Goal: Task Accomplishment & Management: Manage account settings

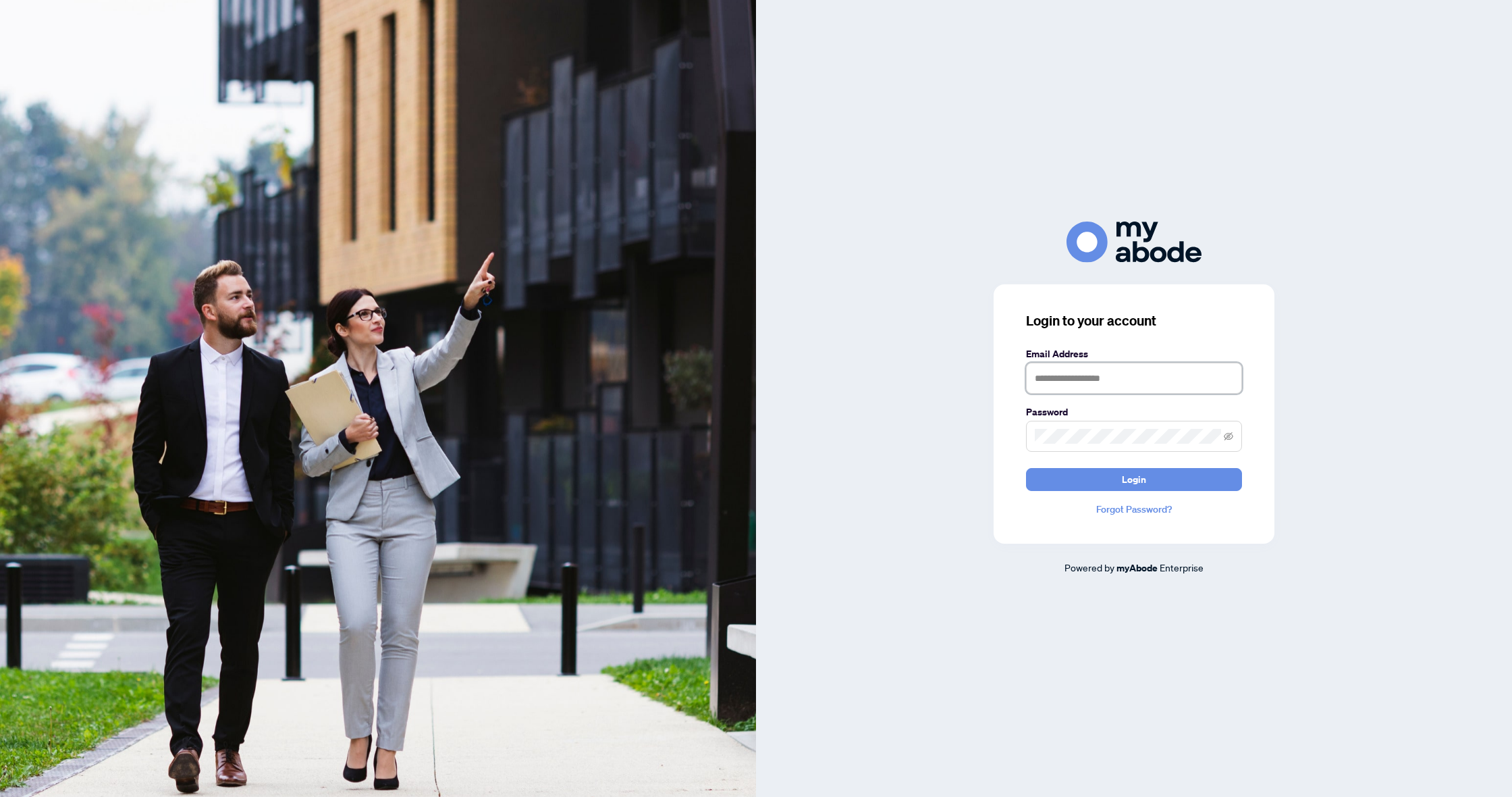
type input "**********"
click at [1107, 481] on button "Login" at bounding box center [1135, 479] width 216 height 23
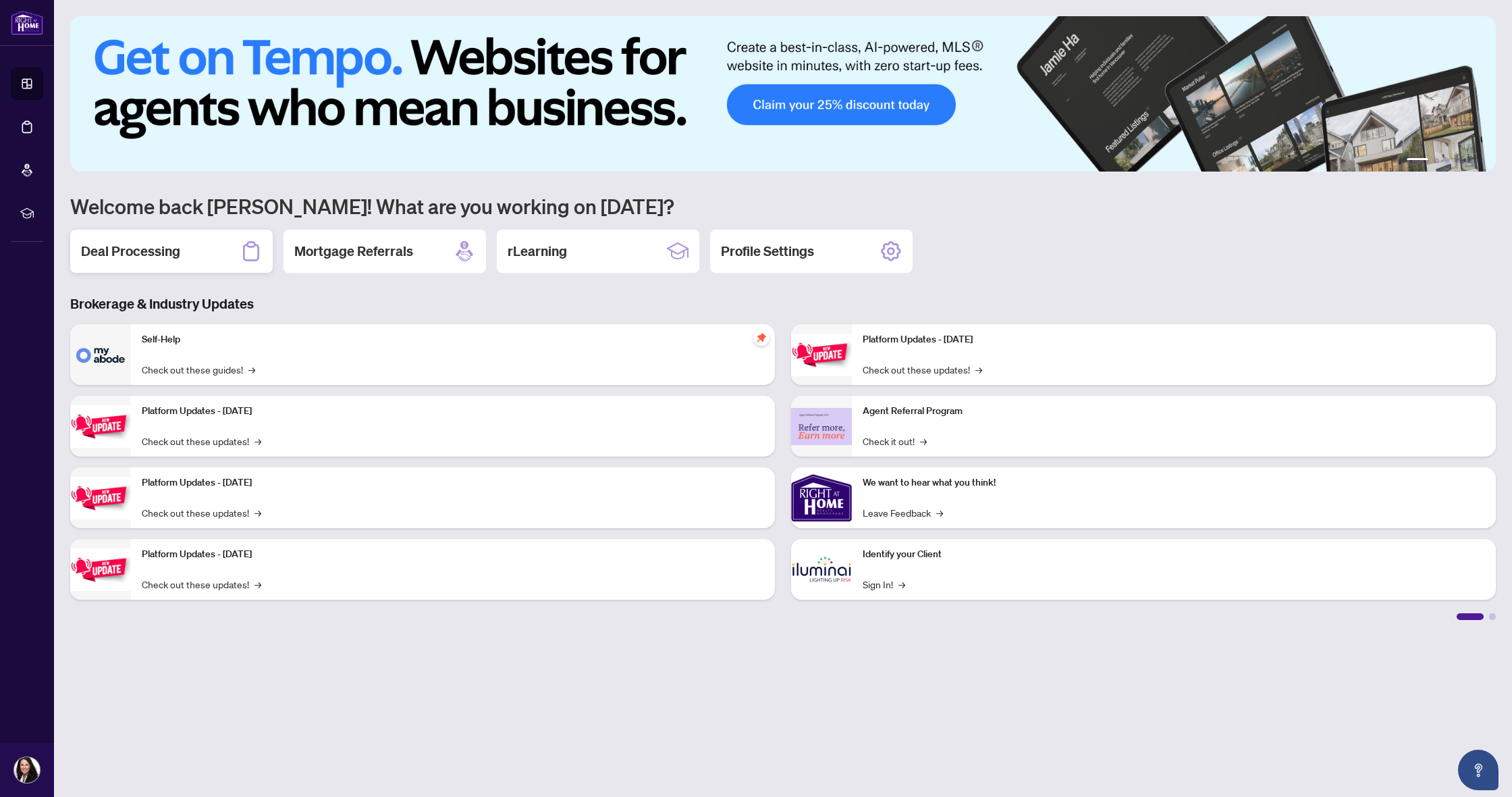
click at [192, 252] on div "Deal Processing" at bounding box center [171, 251] width 202 height 43
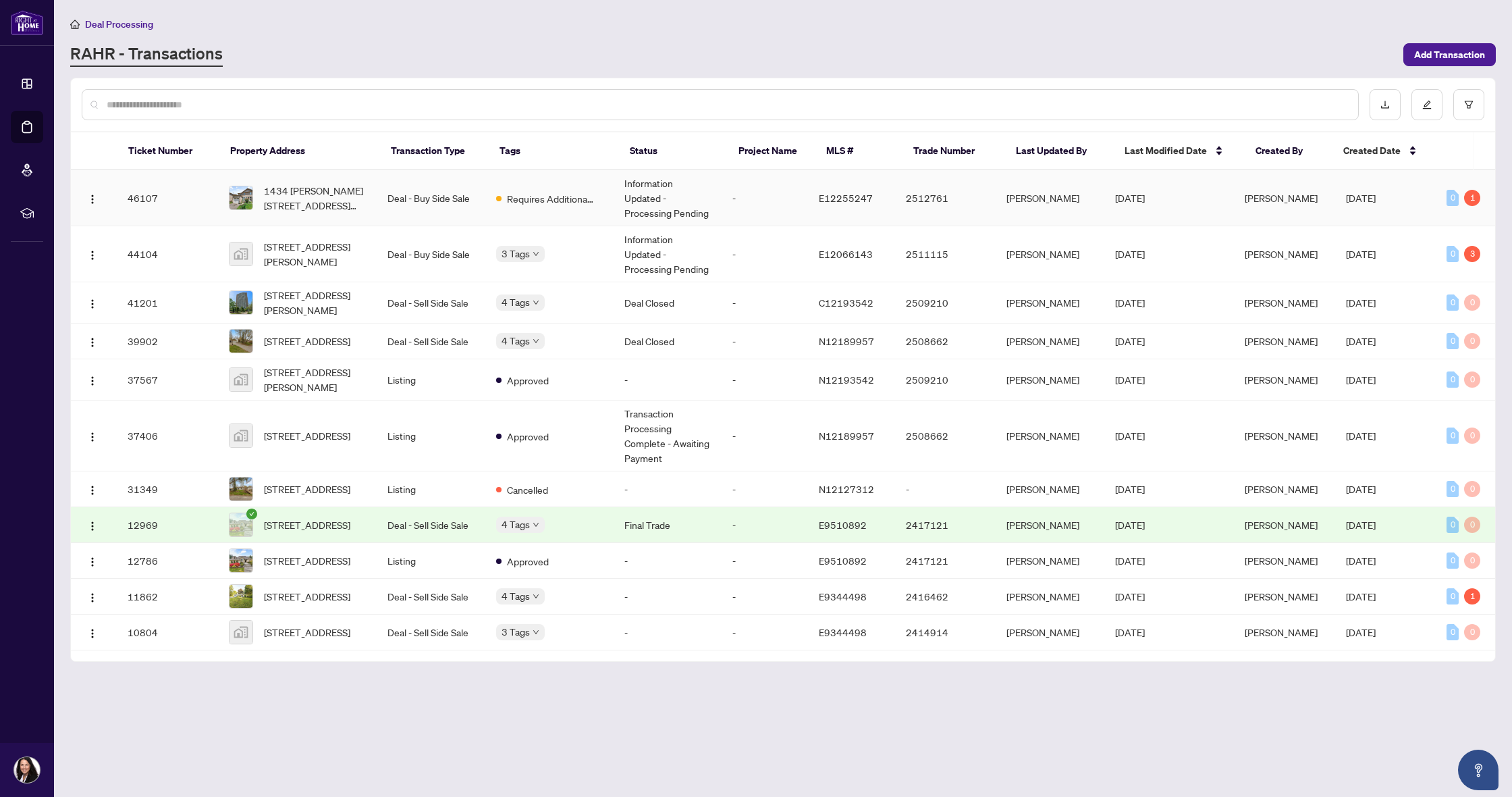
click at [455, 204] on td "Deal - Buy Side Sale" at bounding box center [430, 198] width 108 height 56
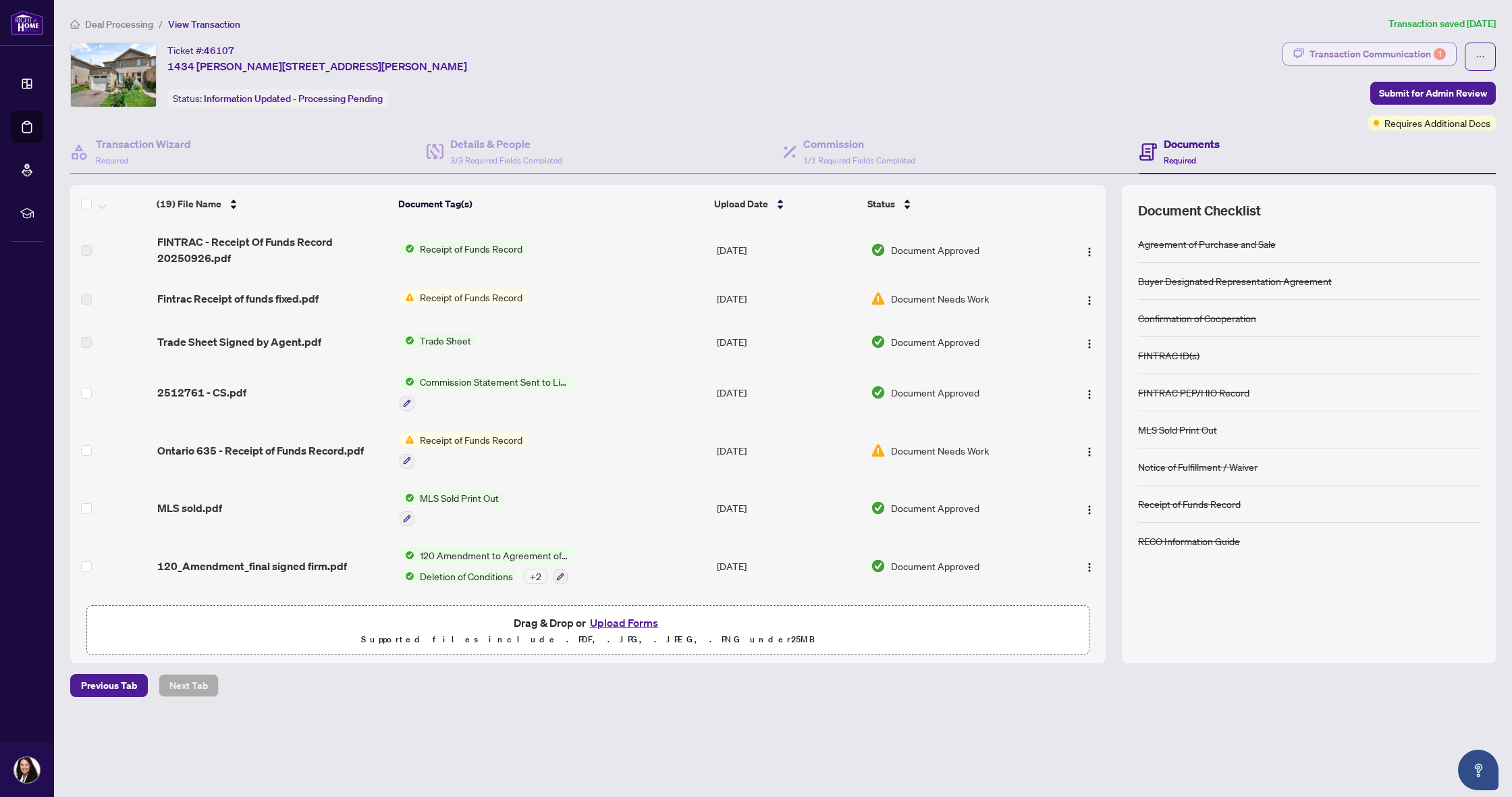
click at [1348, 60] on div "Transaction Communication 1" at bounding box center [1377, 54] width 136 height 22
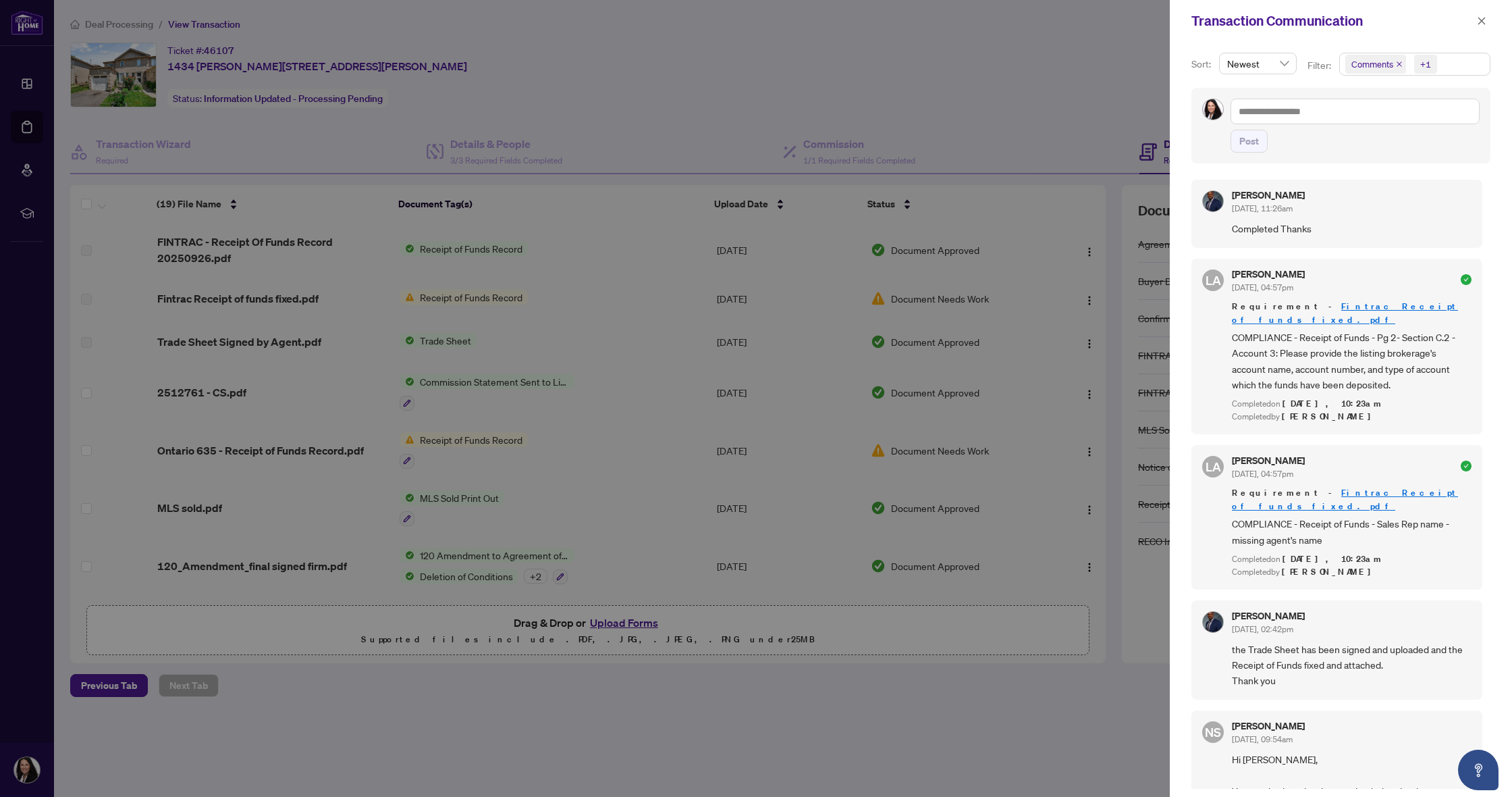
click at [1018, 81] on div at bounding box center [756, 398] width 1512 height 797
click at [1489, 21] on button "button" at bounding box center [1482, 21] width 17 height 16
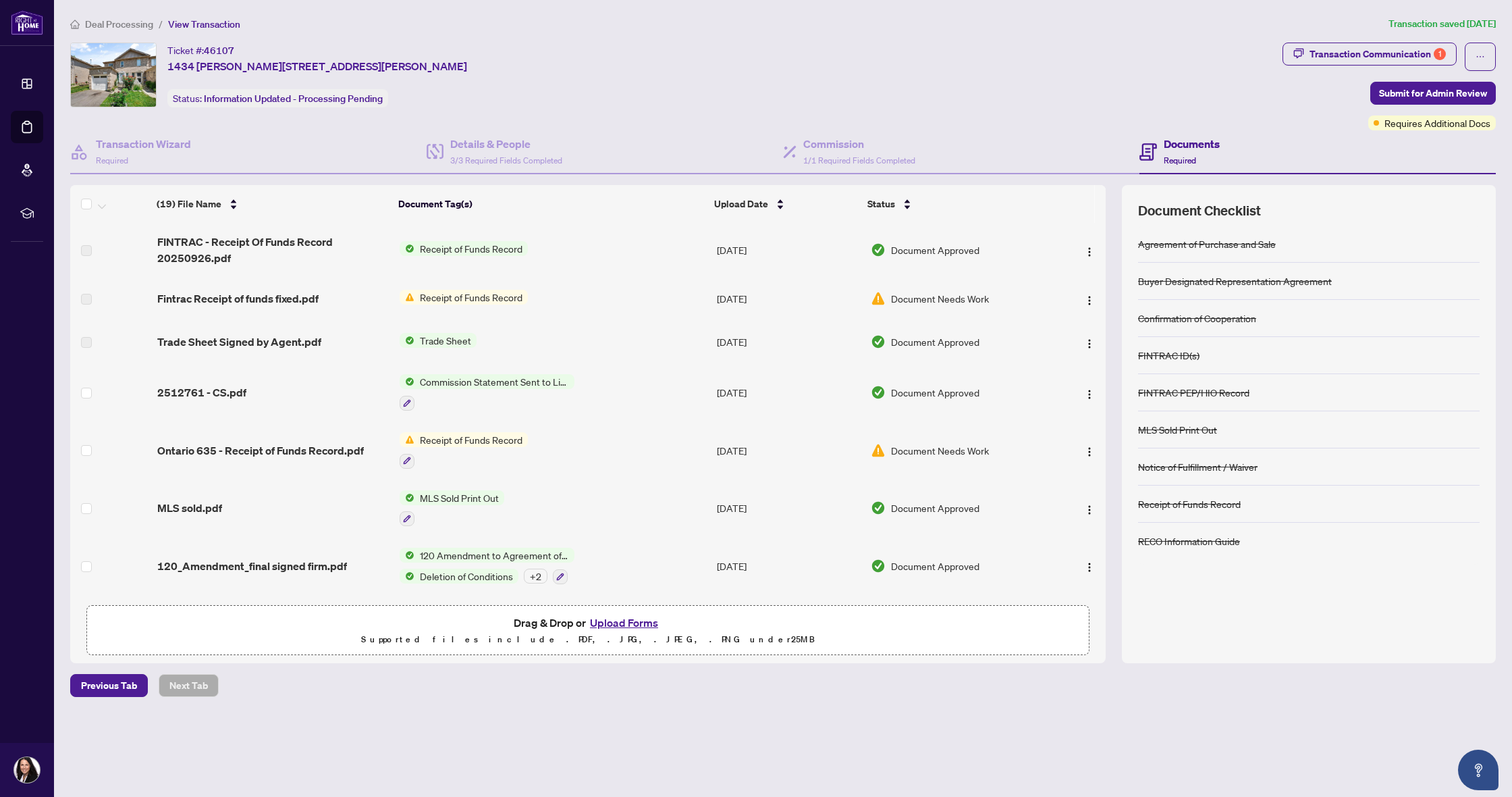
click at [1397, 124] on span "Requires Additional Docs" at bounding box center [1438, 123] width 106 height 15
click at [1487, 55] on button "button" at bounding box center [1481, 56] width 31 height 28
click at [1035, 52] on div "Ticket #: 46107 [STREET_ADDRESS][PERSON_NAME][PERSON_NAME] Status: Information …" at bounding box center [674, 74] width 1207 height 65
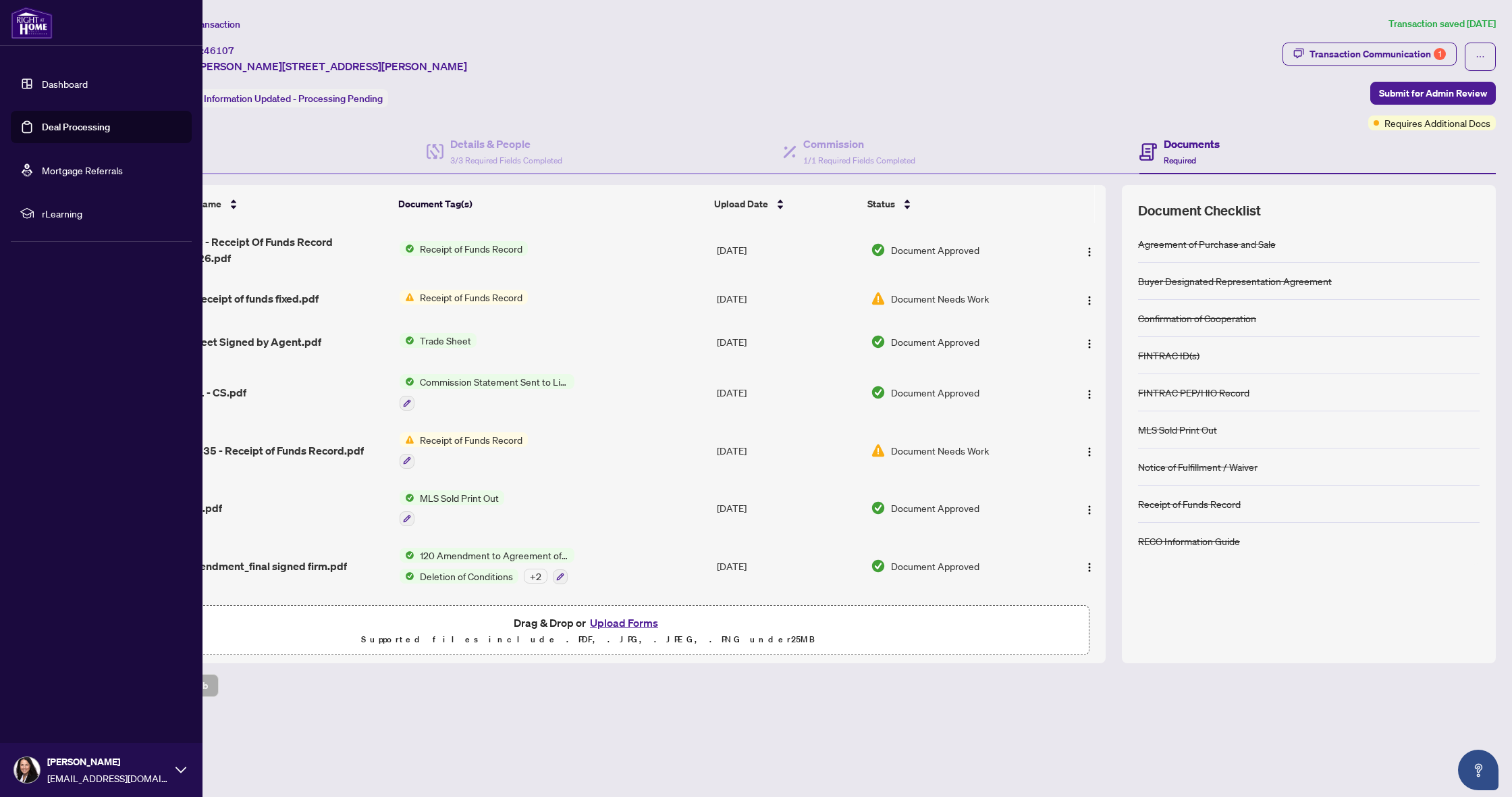
drag, startPoint x: 17, startPoint y: 80, endPoint x: 29, endPoint y: 81, distance: 12.0
click at [42, 80] on link "Dashboard" at bounding box center [65, 83] width 46 height 12
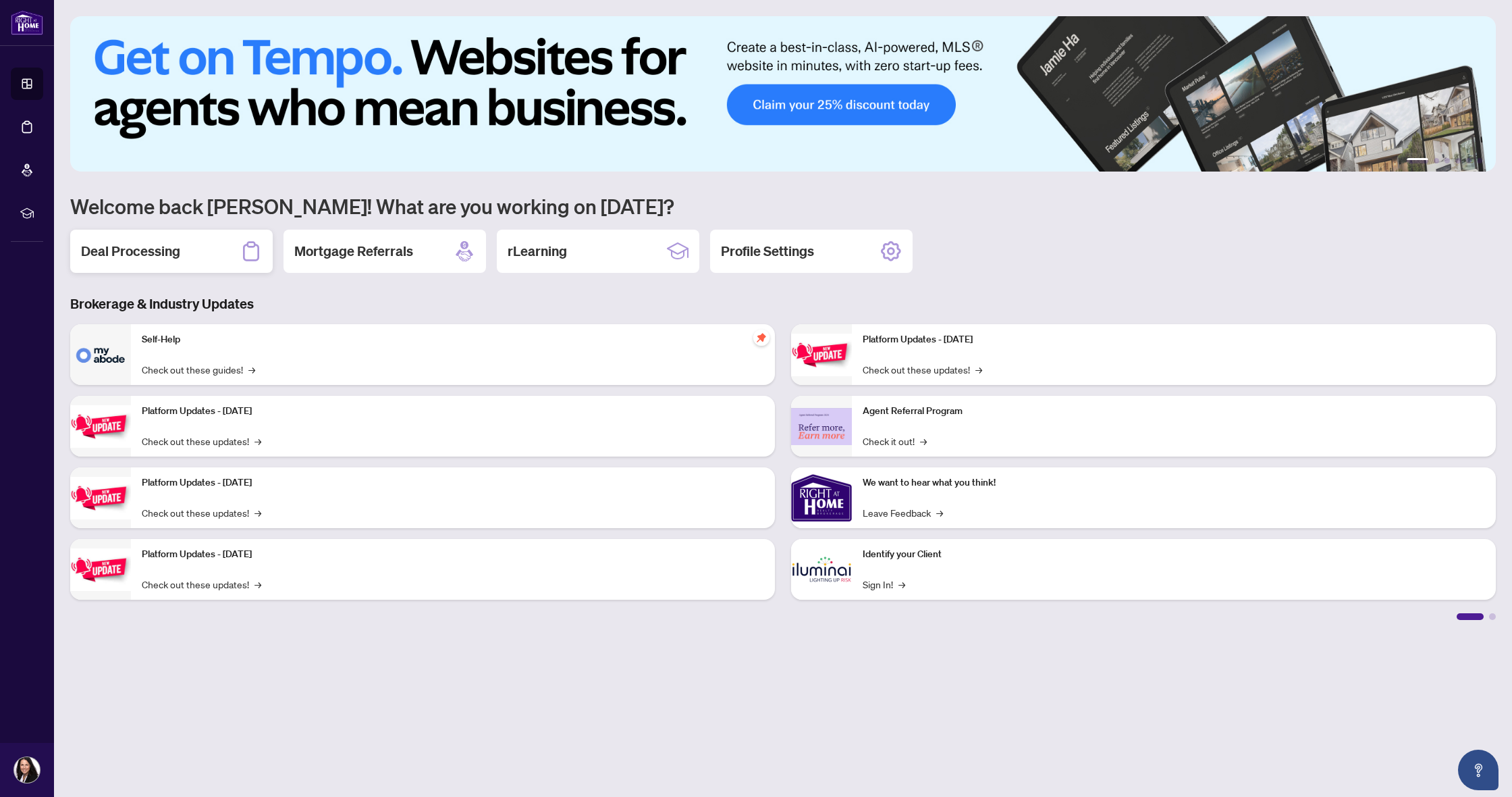
click at [122, 251] on h2 "Deal Processing" at bounding box center [130, 251] width 99 height 19
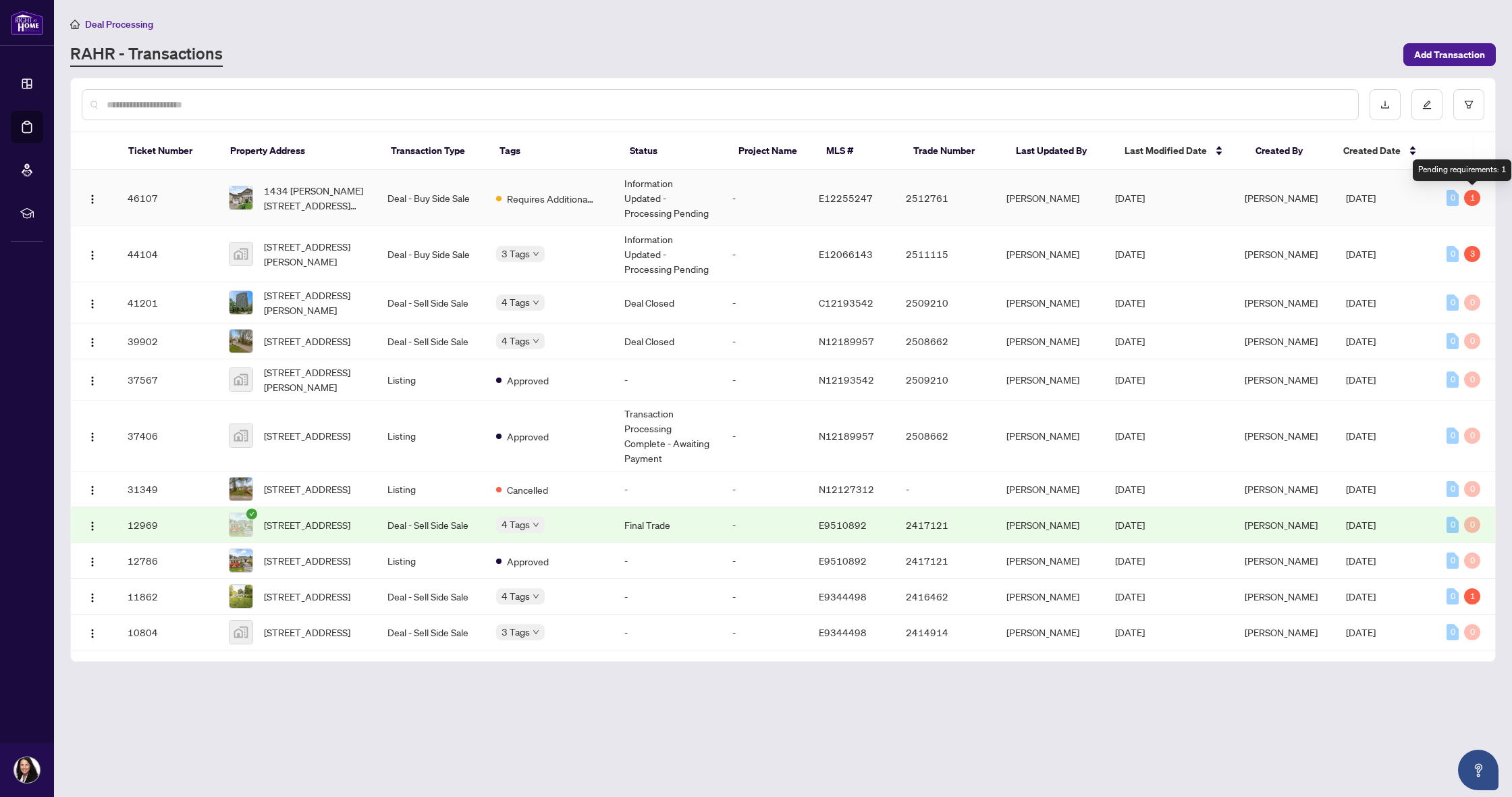
click at [1475, 199] on div "1" at bounding box center [1473, 198] width 16 height 16
click at [1474, 198] on div "1" at bounding box center [1473, 198] width 16 height 16
click at [299, 202] on span "1434 [PERSON_NAME][STREET_ADDRESS][PERSON_NAME]" at bounding box center [314, 198] width 102 height 29
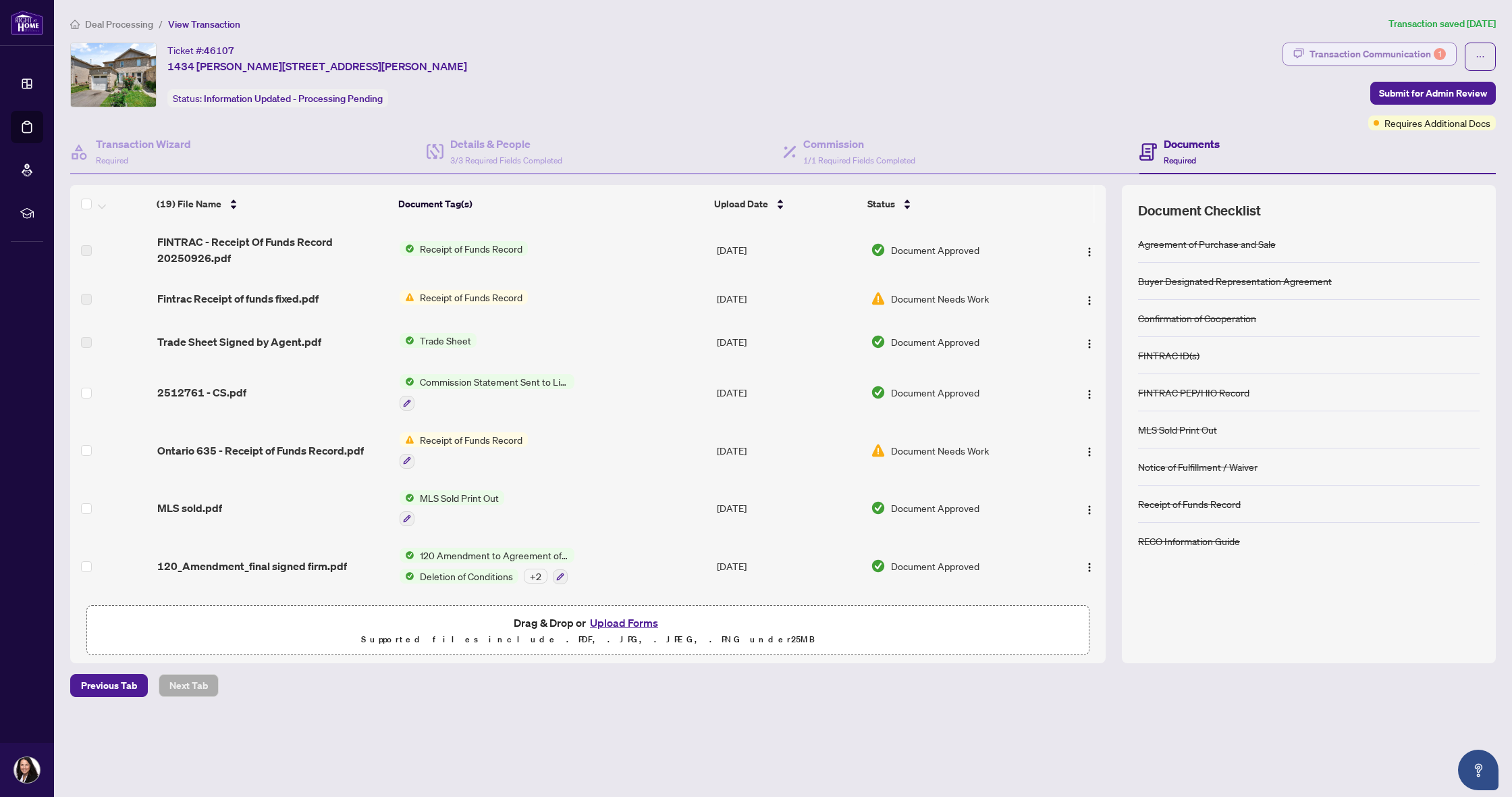
click at [1407, 58] on div "Transaction Communication 1" at bounding box center [1377, 54] width 136 height 22
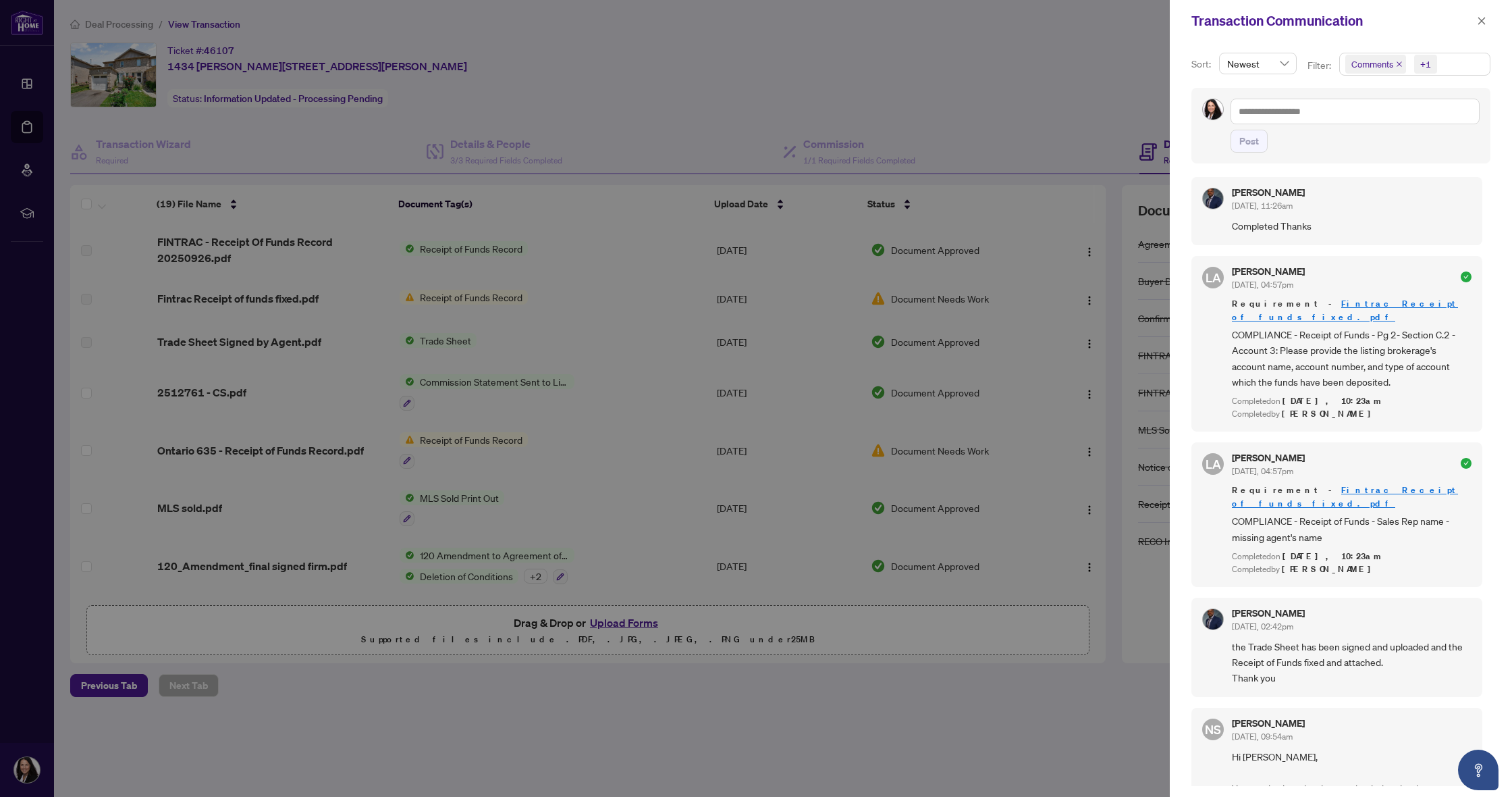
click at [885, 73] on div at bounding box center [756, 398] width 1512 height 797
click at [1482, 22] on icon "close" at bounding box center [1482, 21] width 9 height 9
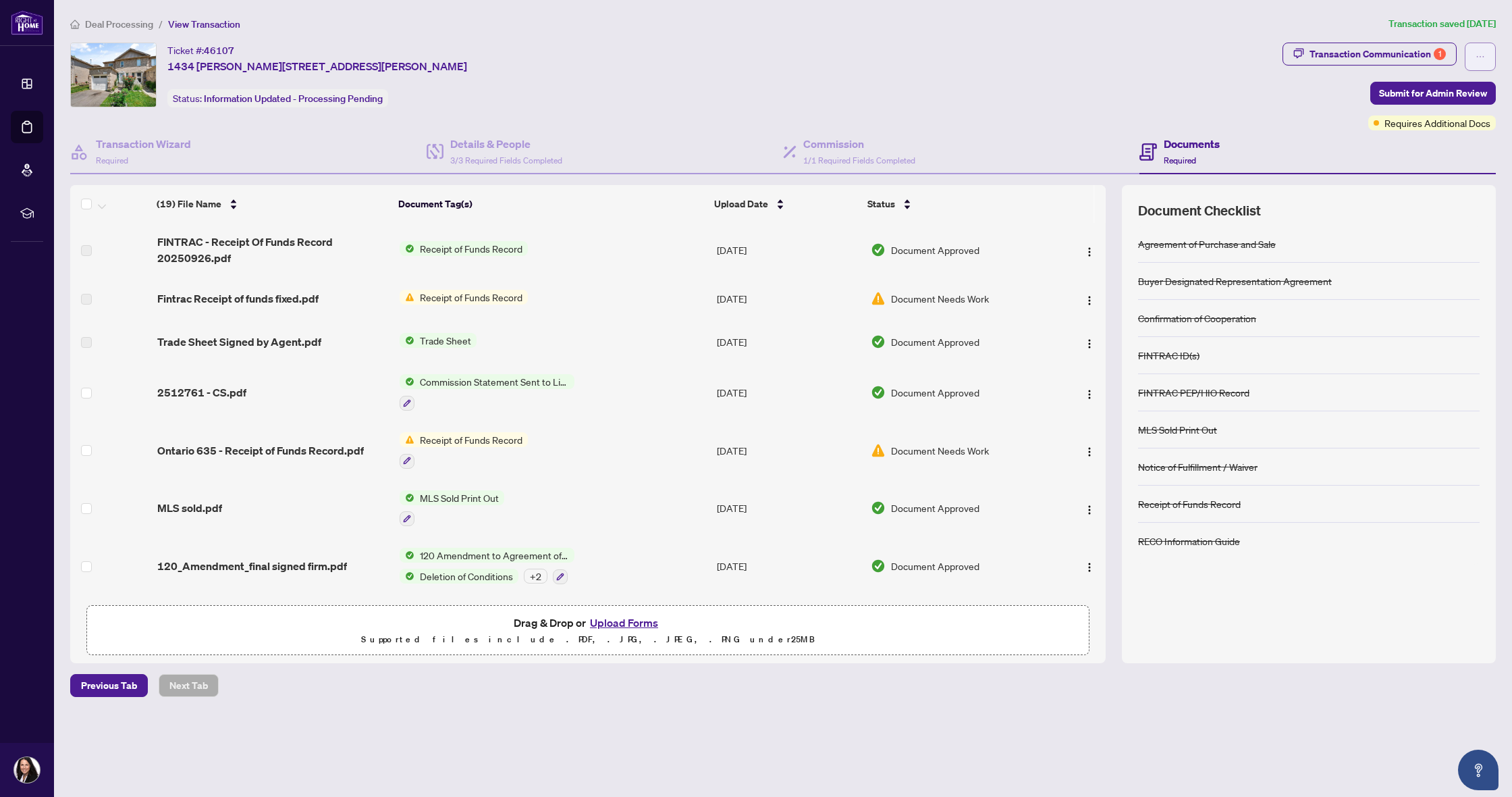
click at [1478, 57] on icon "ellipsis" at bounding box center [1481, 56] width 7 height 1
click at [1404, 92] on span "Transaction Permissions" at bounding box center [1433, 86] width 103 height 15
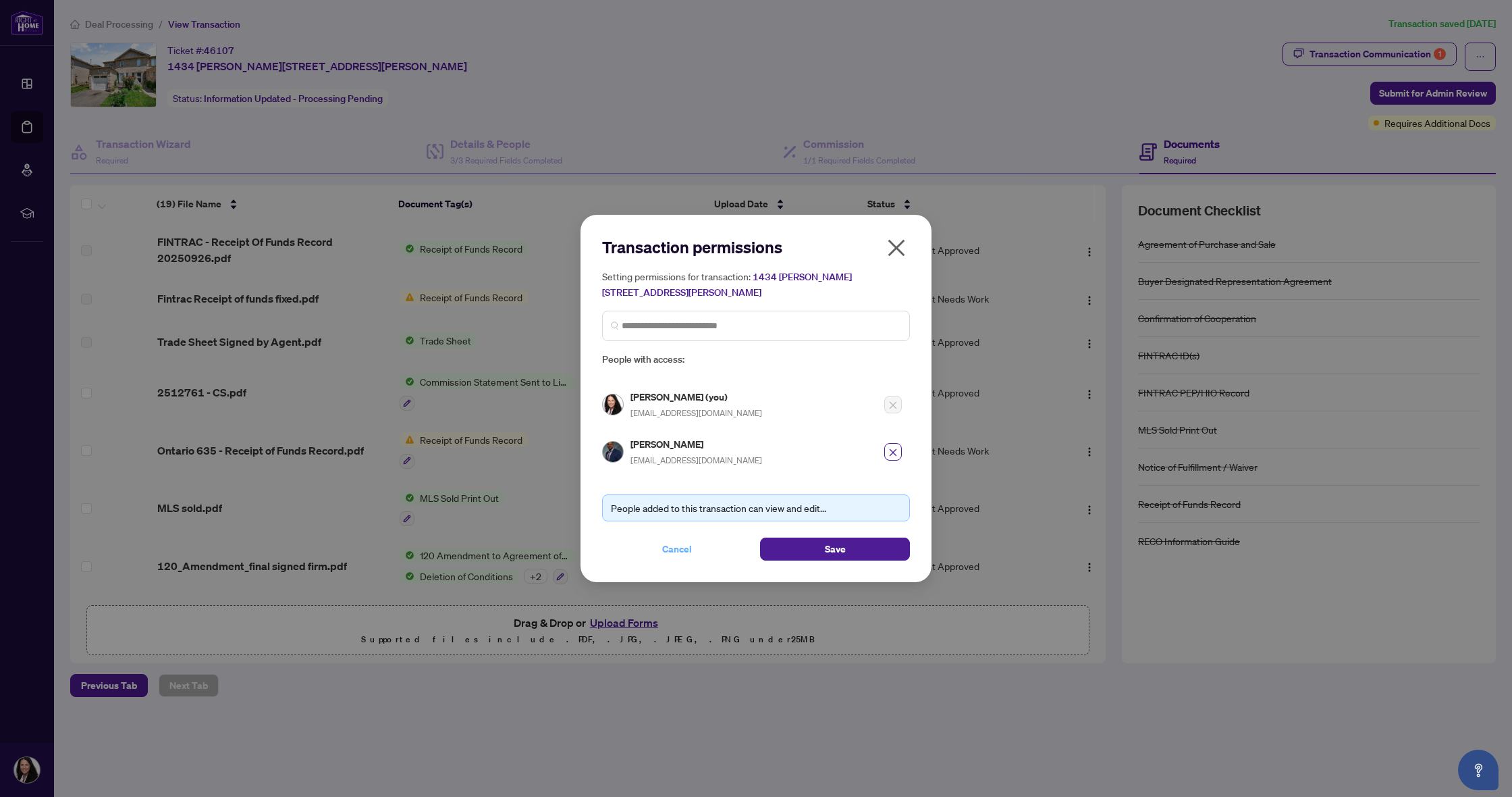
click at [672, 551] on span "Cancel" at bounding box center [677, 550] width 29 height 22
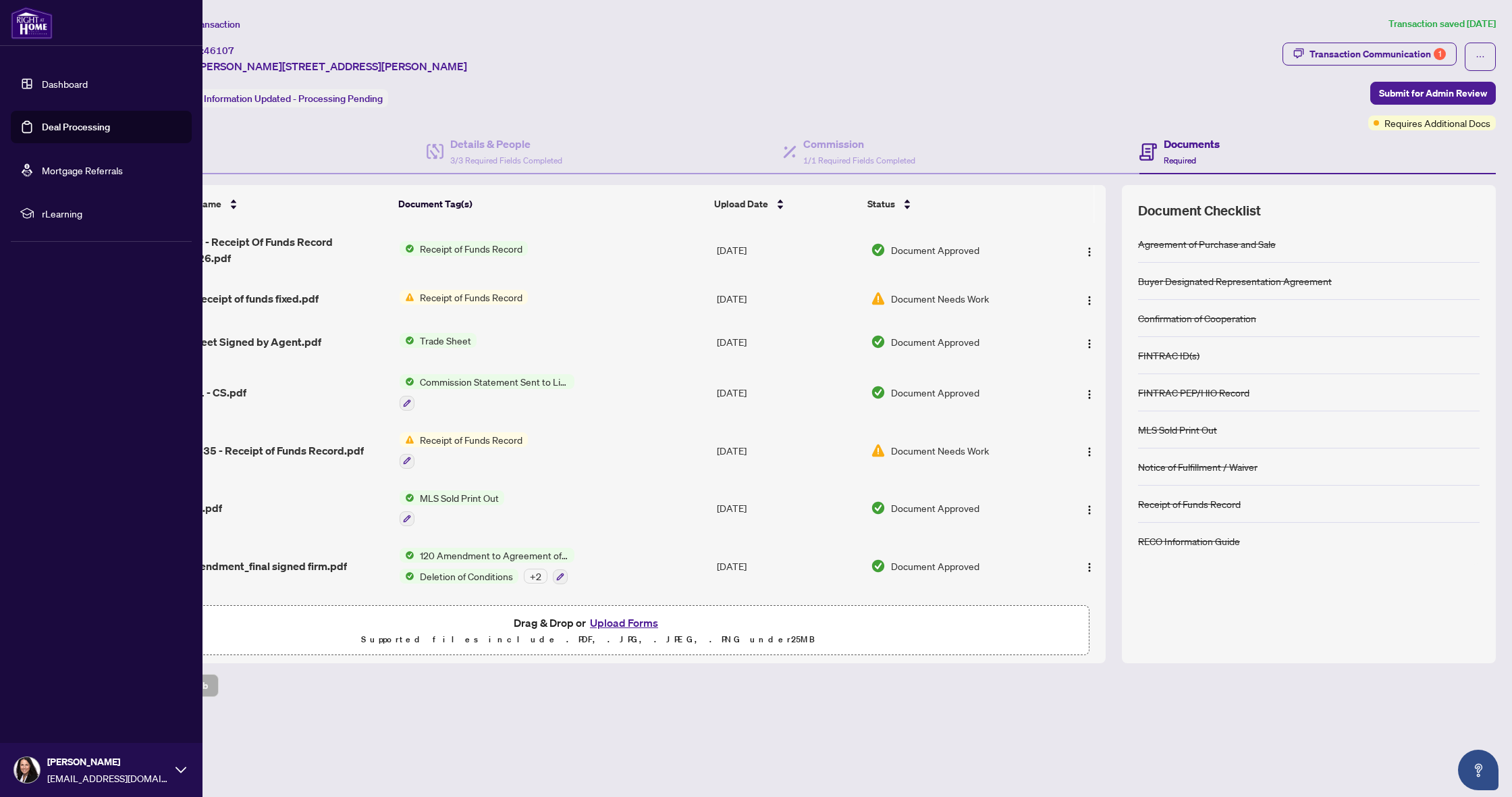
click at [70, 88] on link "Dashboard" at bounding box center [65, 83] width 46 height 12
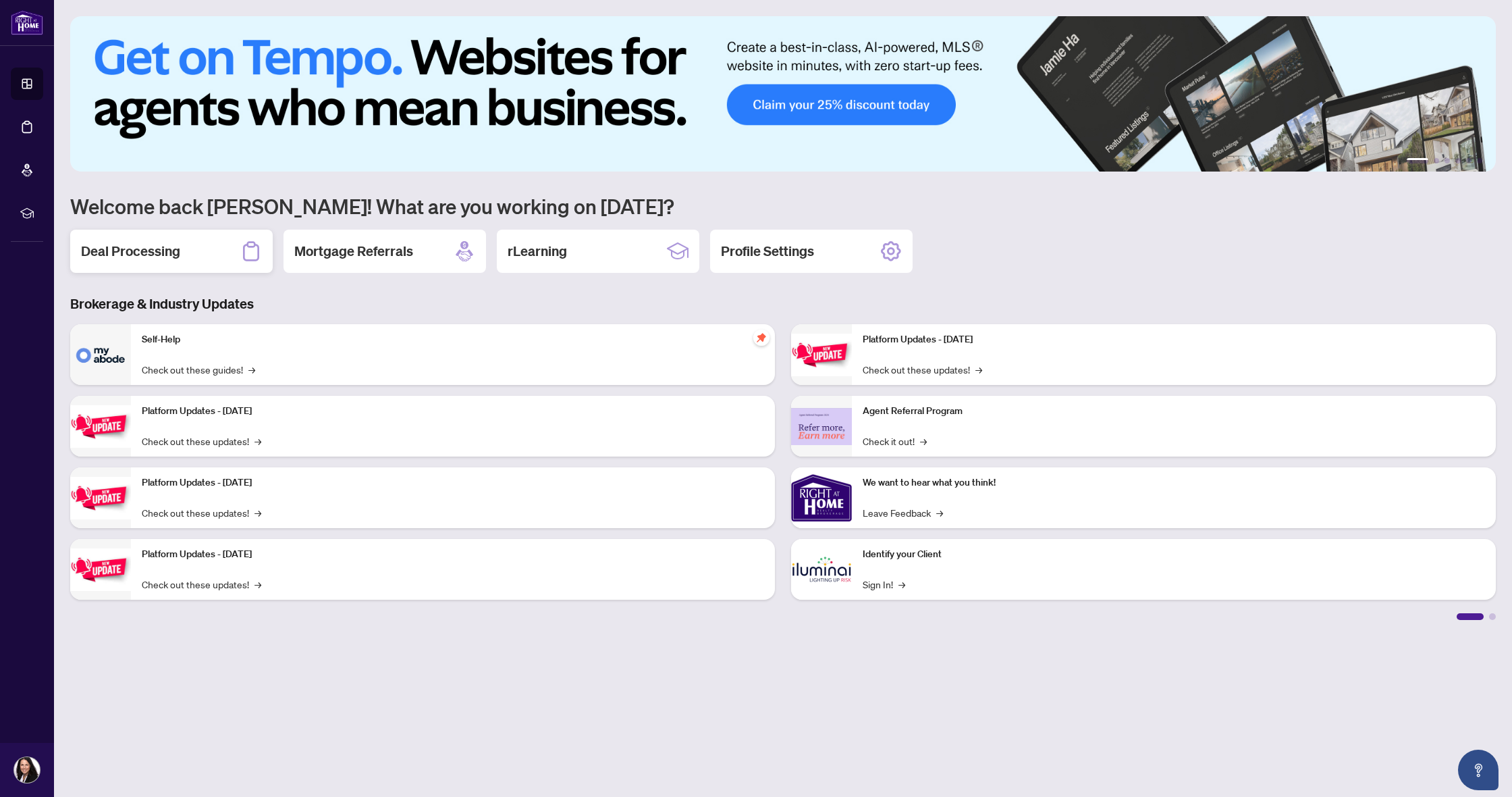
click at [192, 256] on div "Deal Processing" at bounding box center [171, 251] width 202 height 43
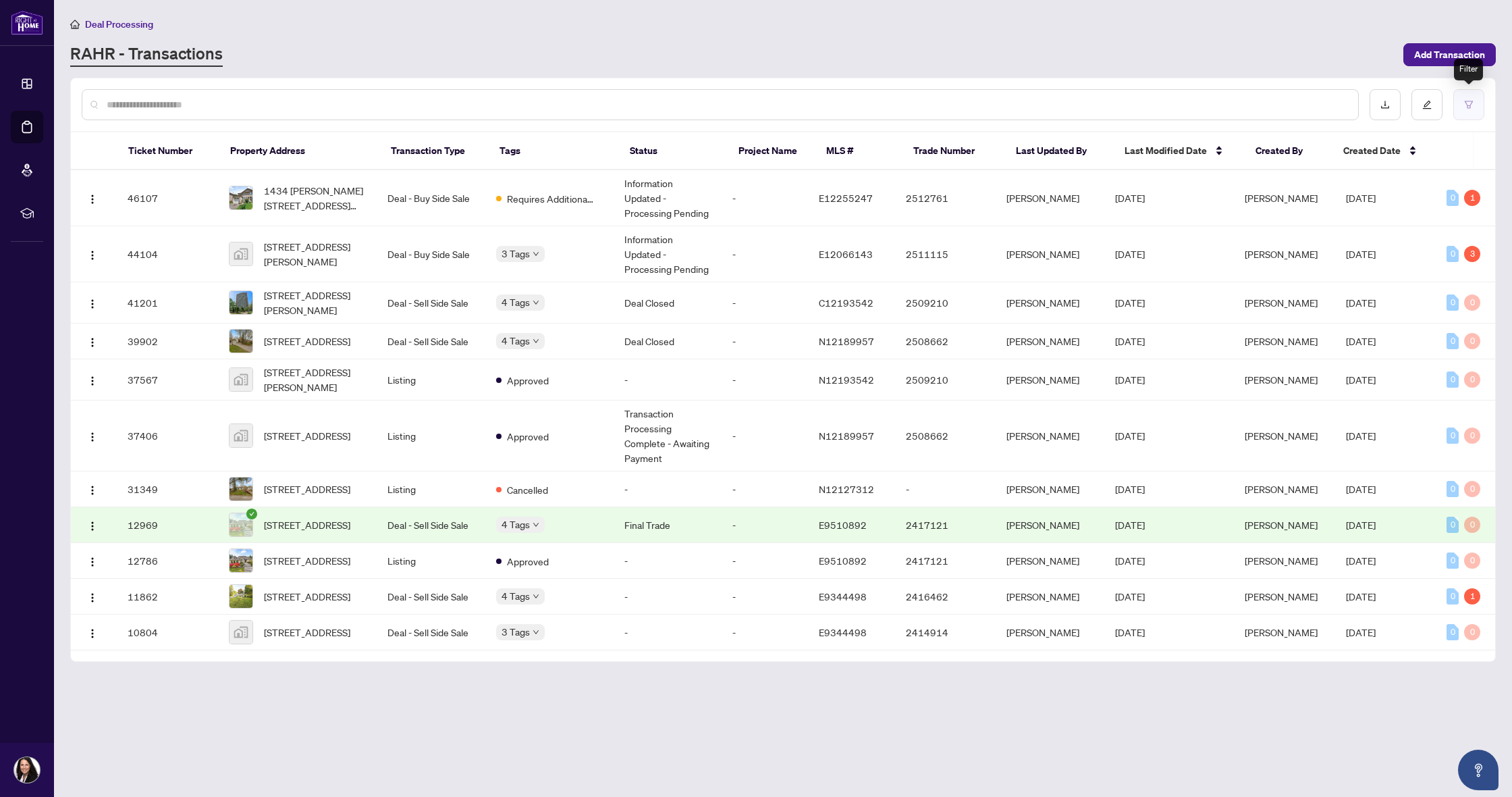
click at [1468, 105] on icon "filter" at bounding box center [1469, 104] width 8 height 7
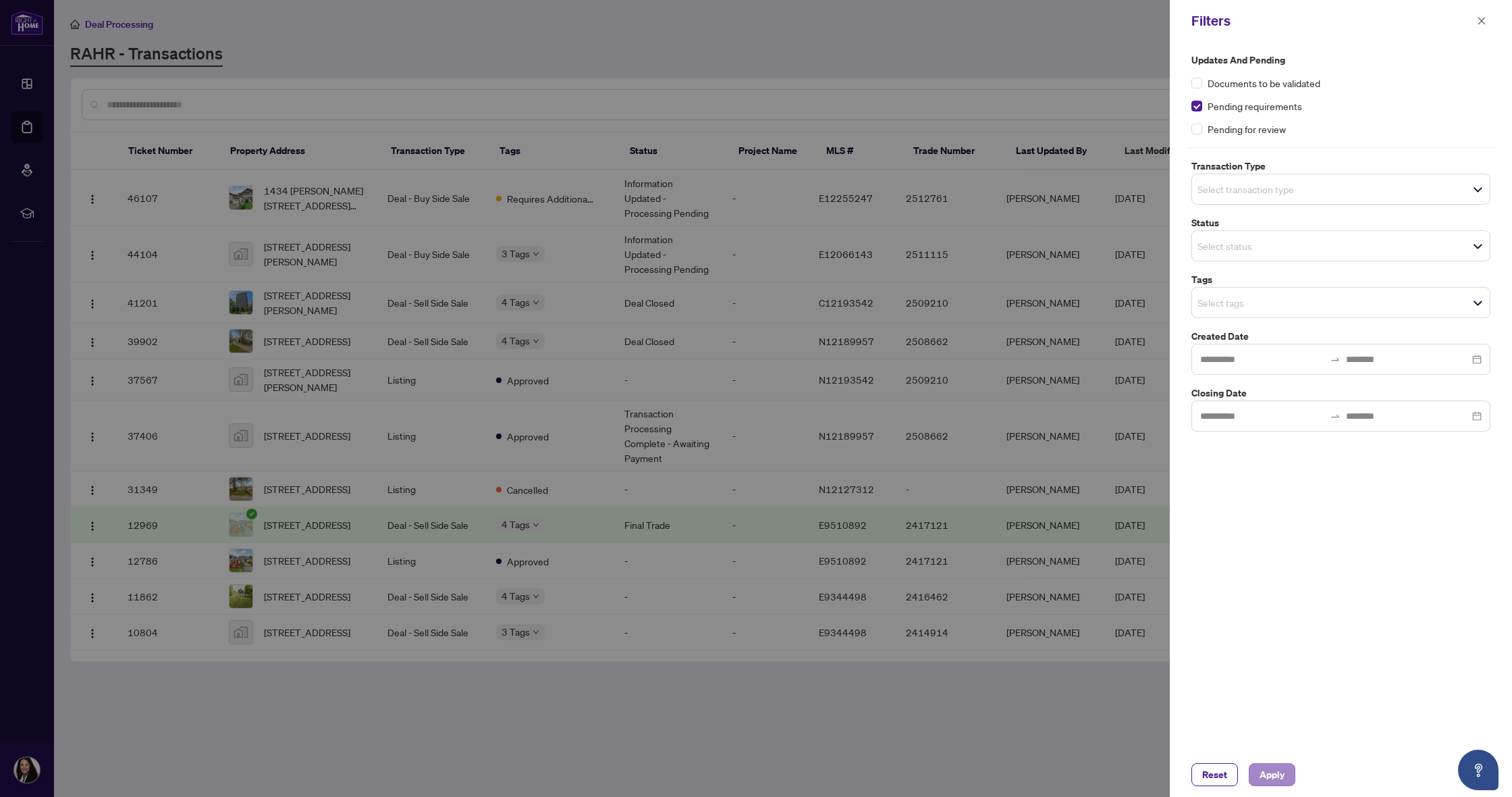
click at [1273, 777] on span "Apply" at bounding box center [1272, 775] width 25 height 22
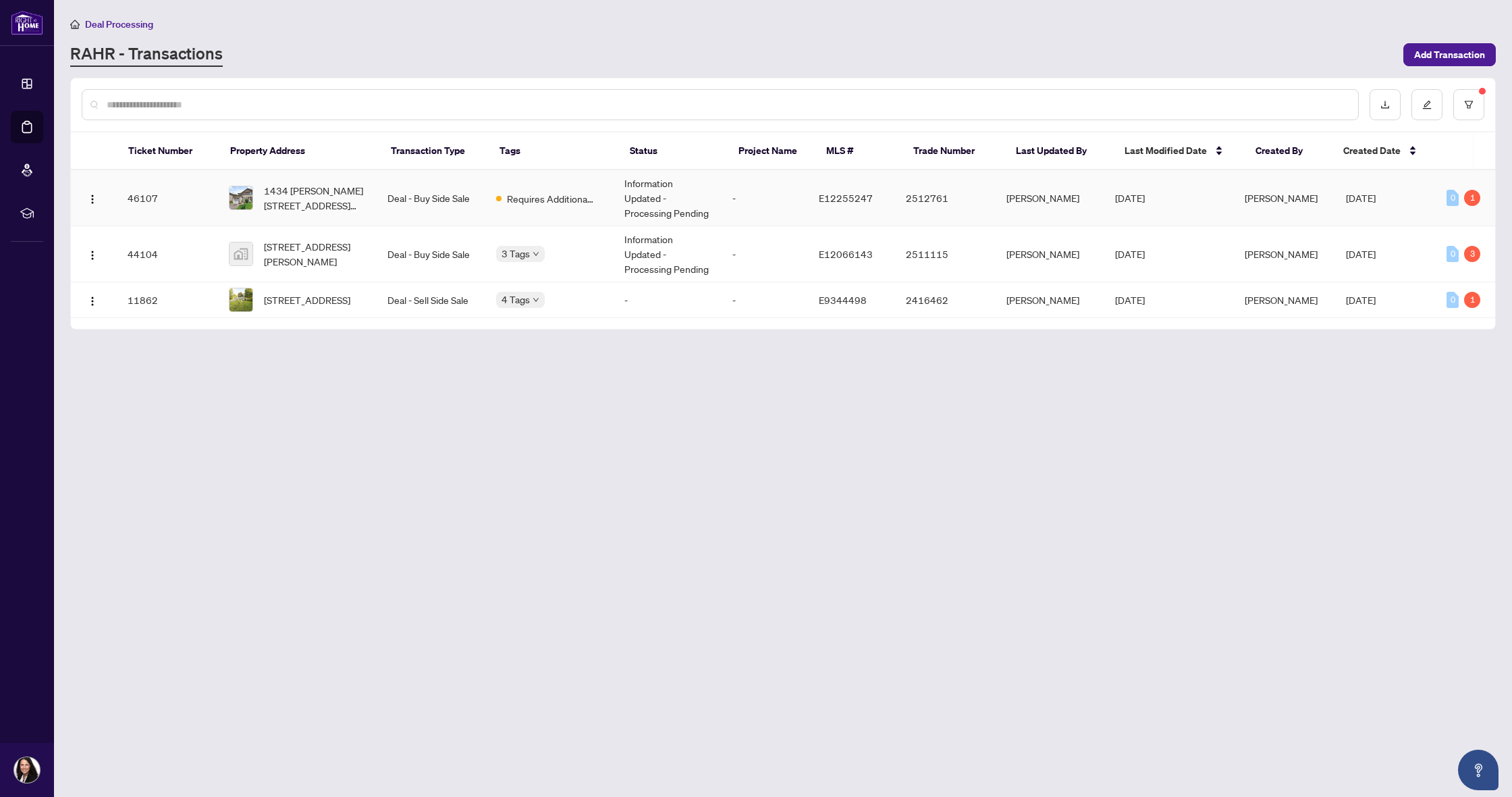
click at [808, 195] on td "-" at bounding box center [765, 198] width 86 height 56
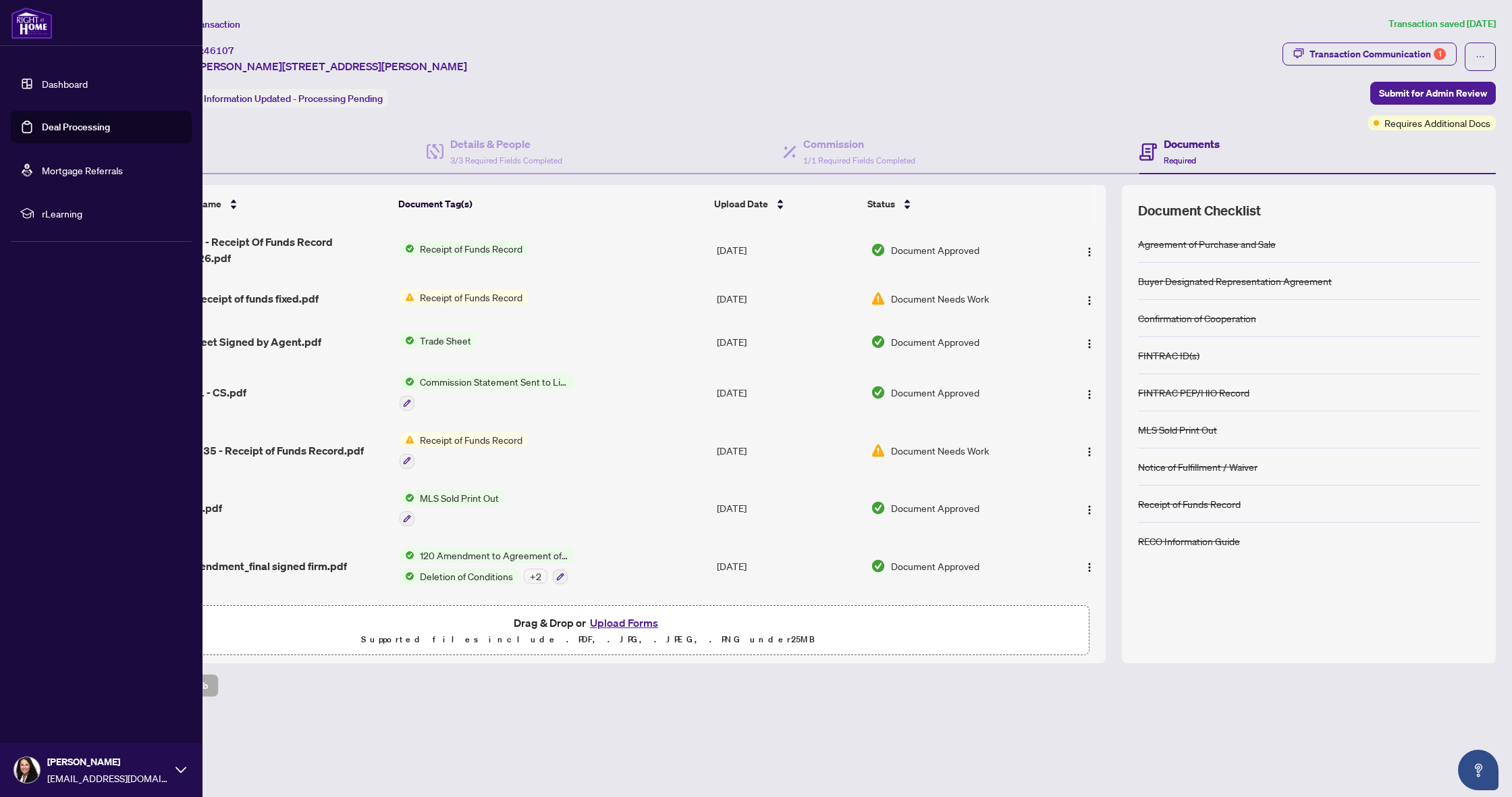
click at [60, 83] on link "Dashboard" at bounding box center [65, 83] width 46 height 12
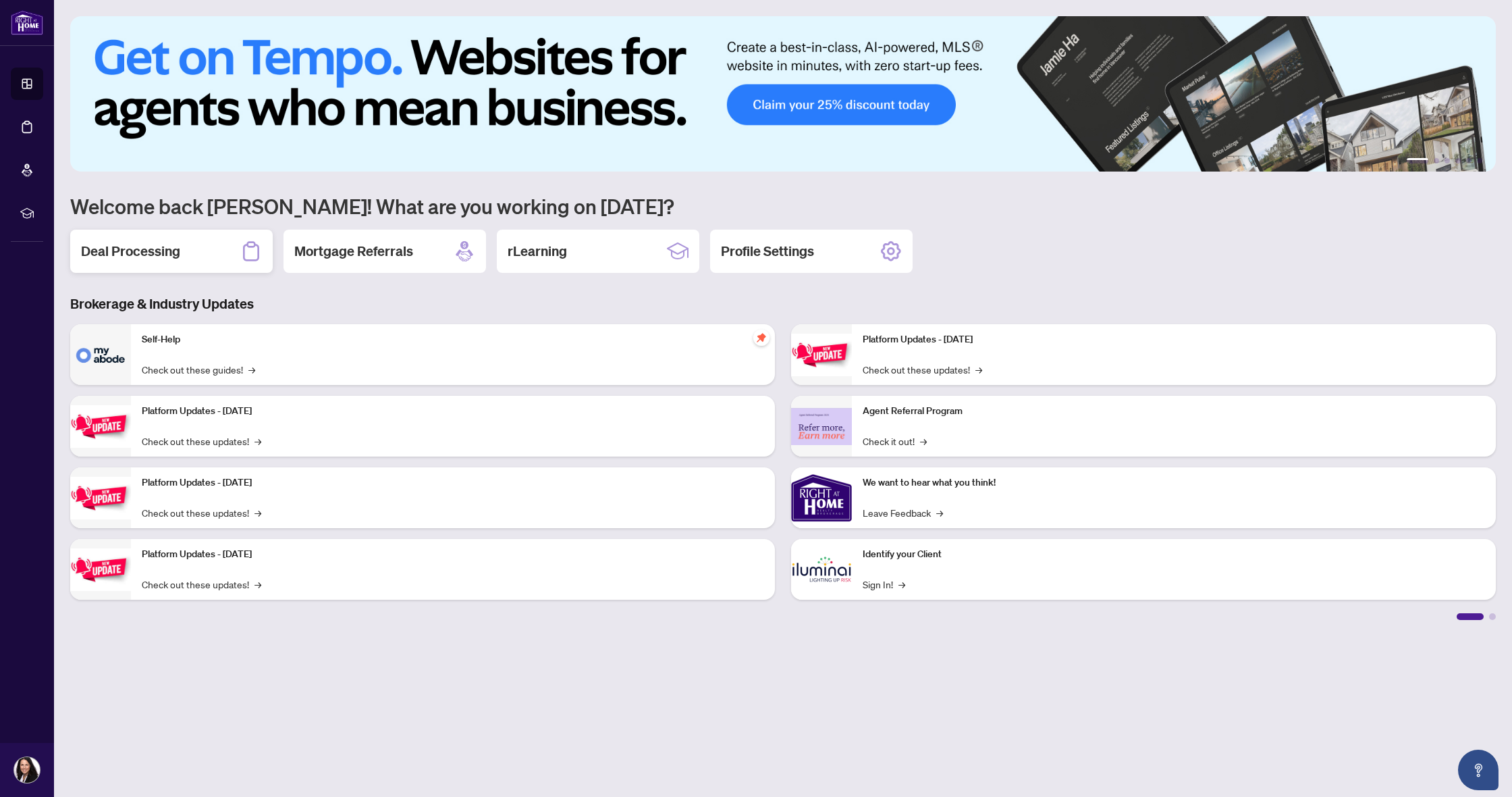
click at [191, 250] on div "Deal Processing" at bounding box center [171, 251] width 202 height 43
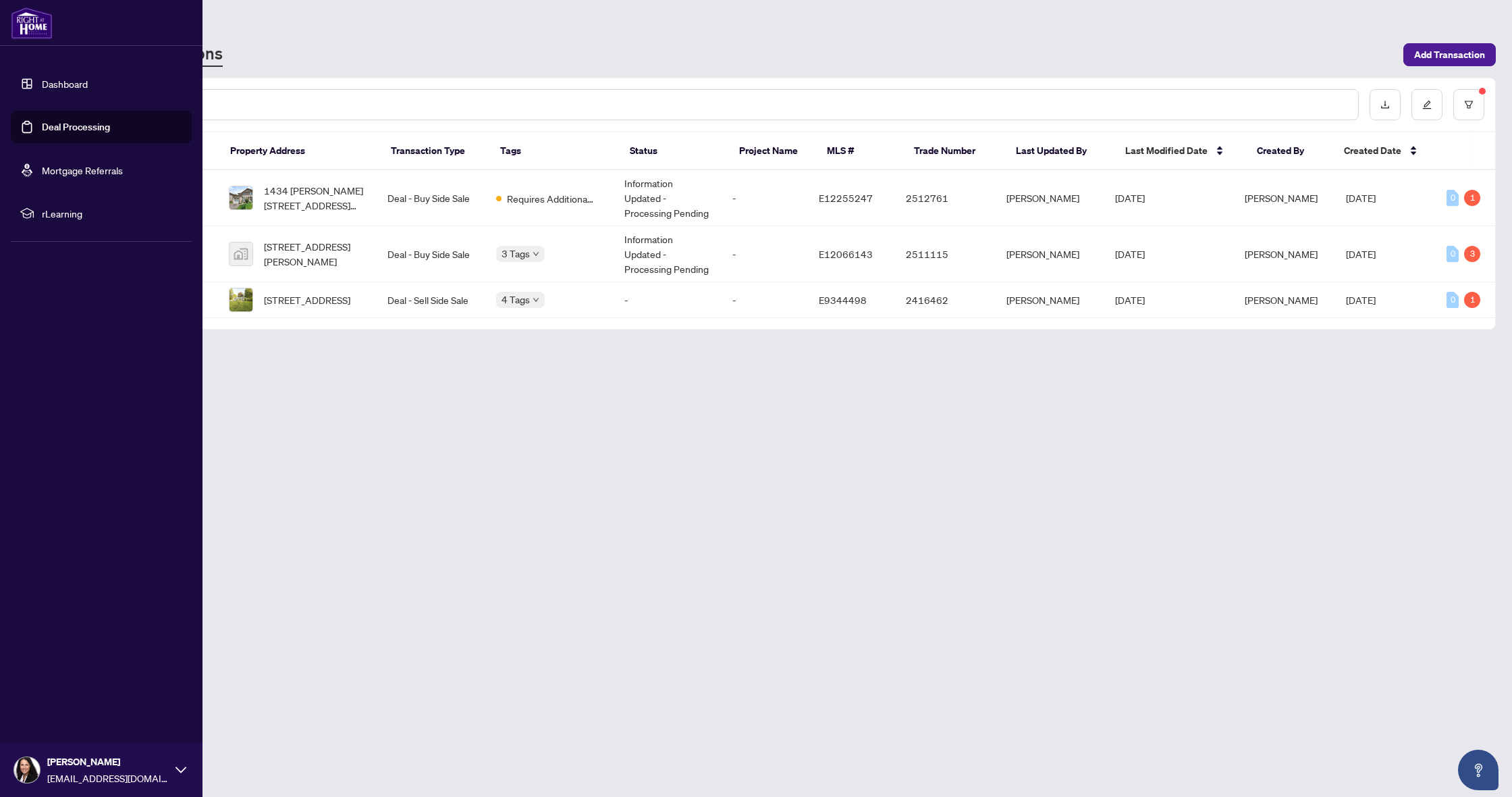
click at [46, 84] on link "Dashboard" at bounding box center [65, 83] width 46 height 12
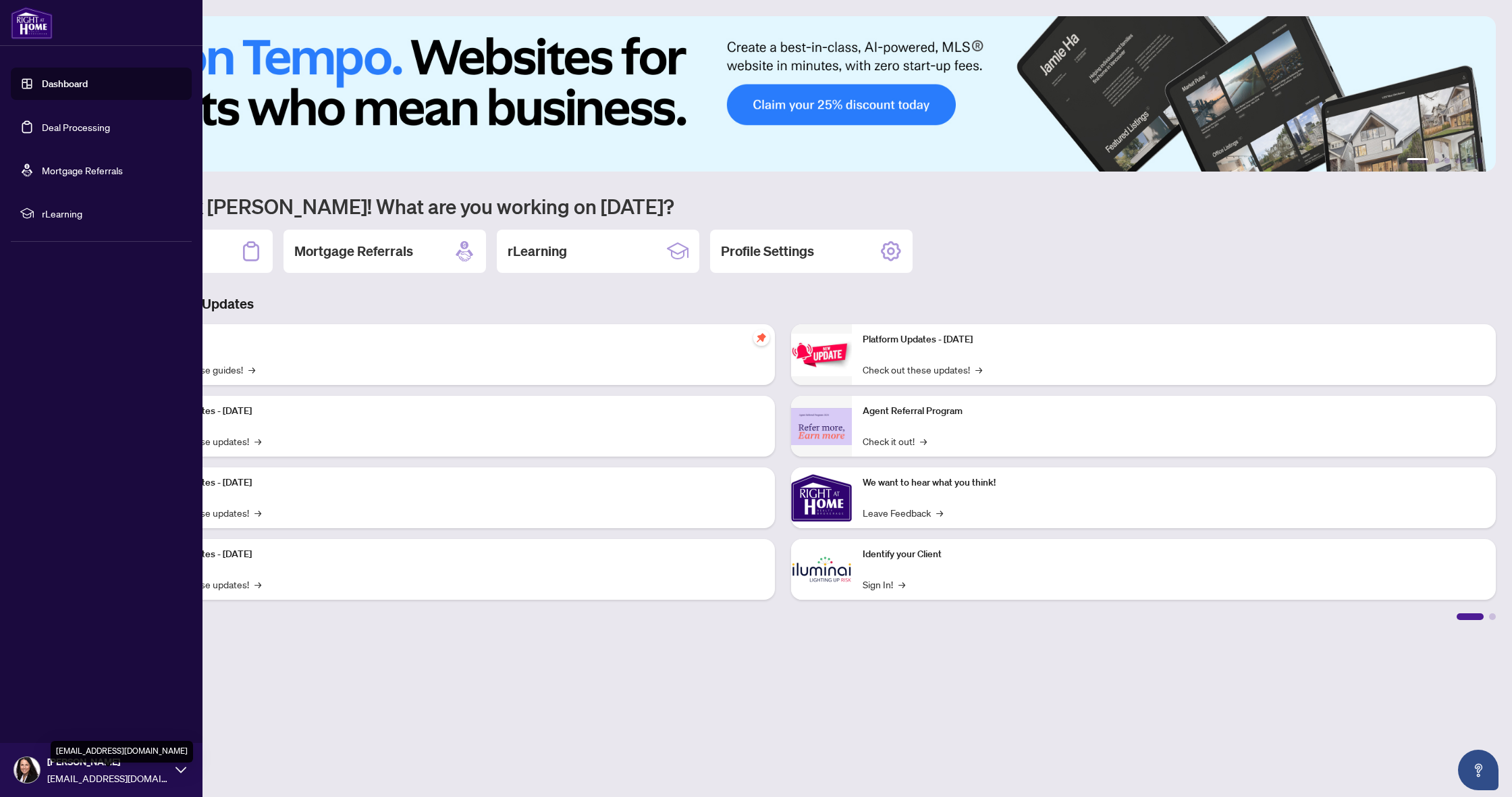
click at [89, 777] on span "[EMAIL_ADDRESS][DOMAIN_NAME]" at bounding box center [108, 778] width 122 height 15
click at [62, 690] on span "Logout" at bounding box center [54, 690] width 30 height 22
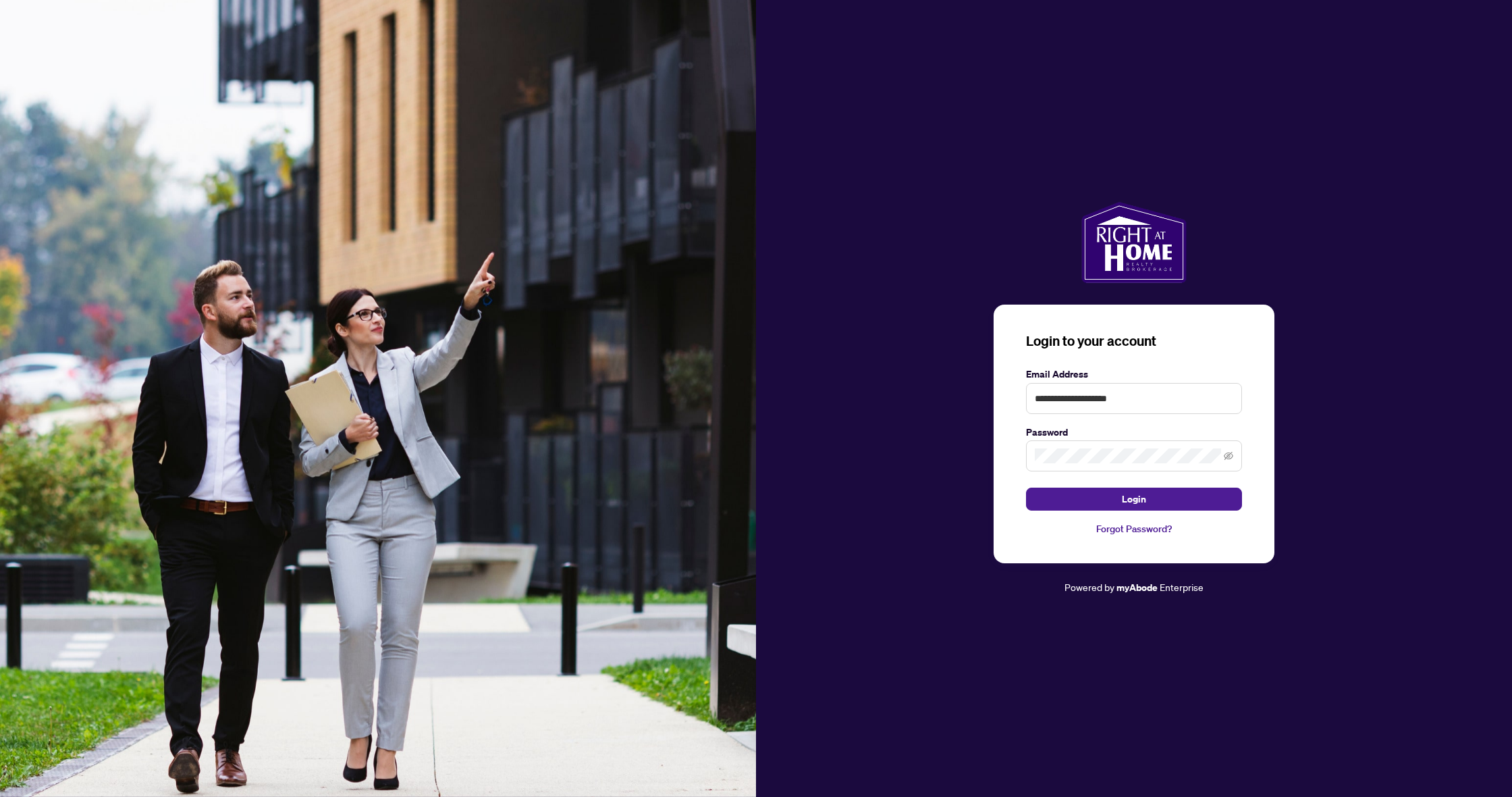
type input "**********"
click at [1227, 454] on icon "eye-invisible" at bounding box center [1229, 455] width 9 height 9
click at [1124, 501] on span "Login" at bounding box center [1134, 499] width 25 height 22
